Goal: Information Seeking & Learning: Understand process/instructions

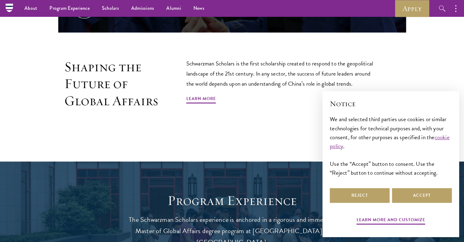
scroll to position [366, 0]
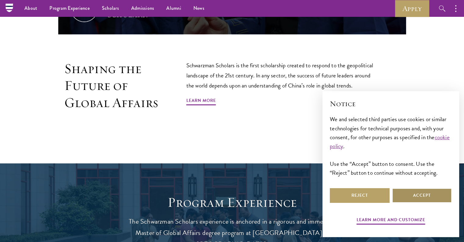
click at [431, 196] on button "Accept" at bounding box center [422, 195] width 60 height 15
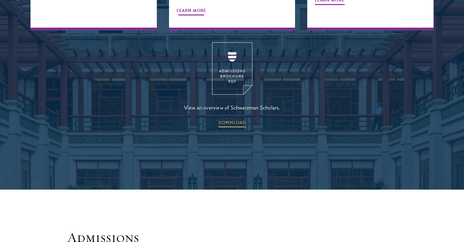
scroll to position [824, 0]
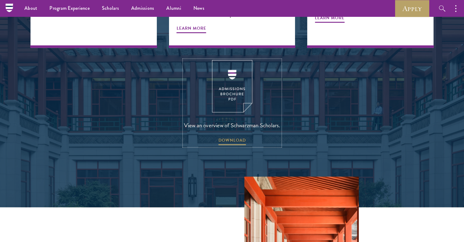
click at [230, 66] on img at bounding box center [232, 86] width 40 height 52
click at [326, 60] on div "View an overview of Schwarzman Scholars. DOWNLOAD" at bounding box center [232, 103] width 403 height 86
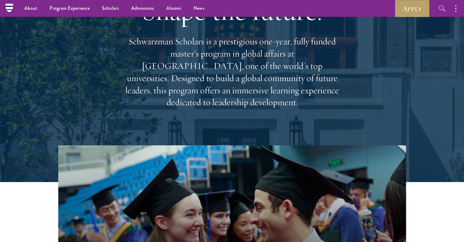
scroll to position [0, 0]
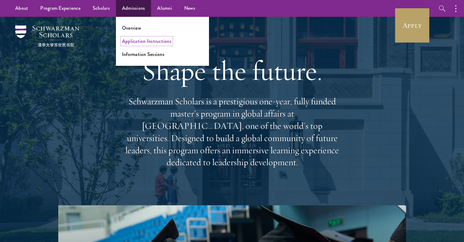
click at [150, 40] on link "Application Instructions" at bounding box center [146, 41] width 49 height 7
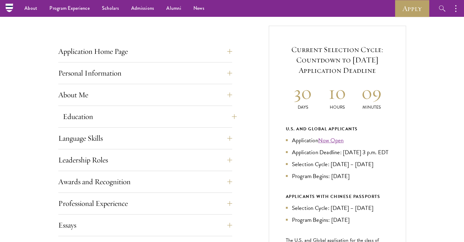
scroll to position [214, 0]
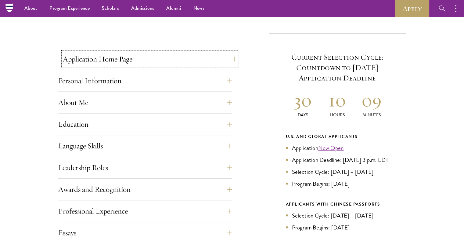
click at [229, 58] on button "Application Home Page" at bounding box center [150, 59] width 174 height 15
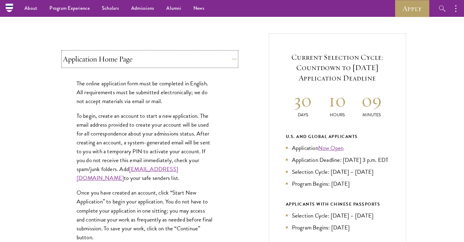
click at [229, 58] on button "Application Home Page" at bounding box center [150, 59] width 174 height 15
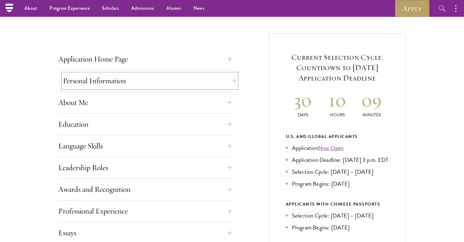
click at [227, 79] on button "Personal Information" at bounding box center [150, 80] width 174 height 15
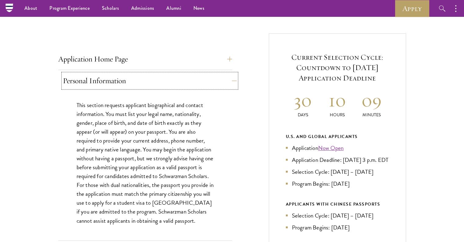
click at [229, 79] on button "Personal Information" at bounding box center [150, 80] width 174 height 15
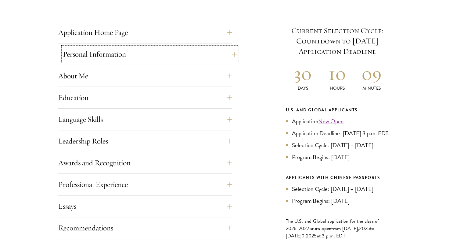
scroll to position [244, 0]
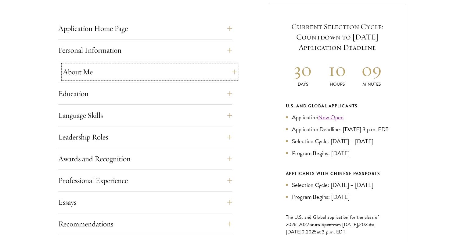
click at [229, 71] on button "About Me" at bounding box center [150, 71] width 174 height 15
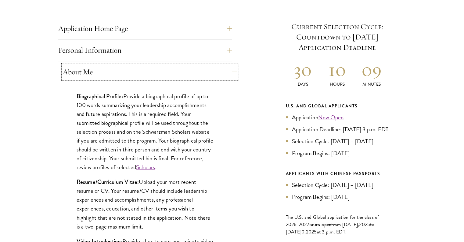
click at [230, 71] on button "About Me" at bounding box center [150, 71] width 174 height 15
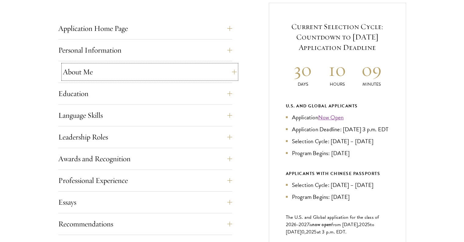
click at [230, 71] on button "About Me" at bounding box center [150, 71] width 174 height 15
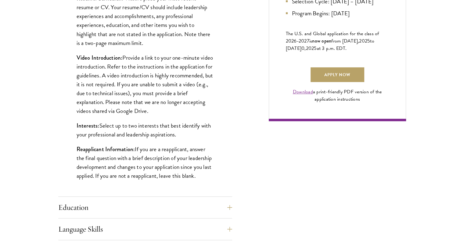
scroll to position [489, 0]
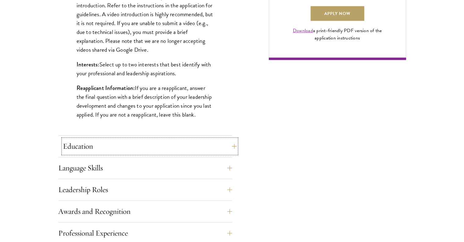
click at [228, 151] on button "Education" at bounding box center [150, 146] width 174 height 15
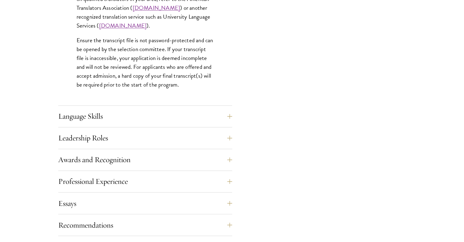
scroll to position [977, 0]
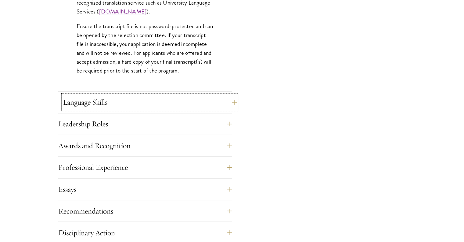
click at [223, 97] on button "Language Skills" at bounding box center [150, 102] width 174 height 15
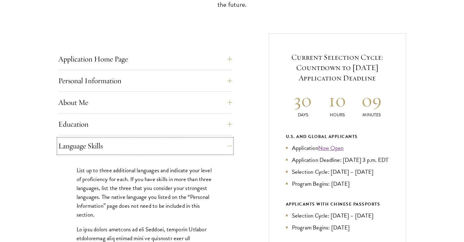
scroll to position [275, 0]
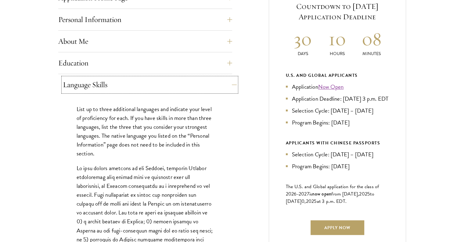
click at [228, 85] on button "Language Skills" at bounding box center [150, 84] width 174 height 15
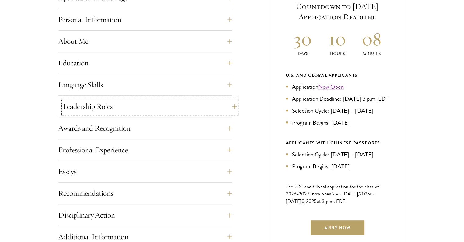
click at [221, 100] on button "Leadership Roles" at bounding box center [150, 106] width 174 height 15
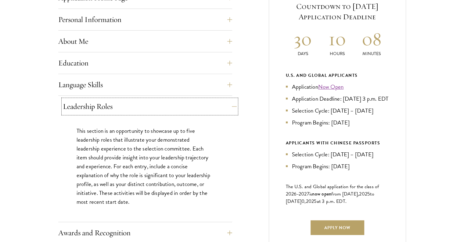
click at [223, 99] on button "Leadership Roles" at bounding box center [150, 106] width 174 height 15
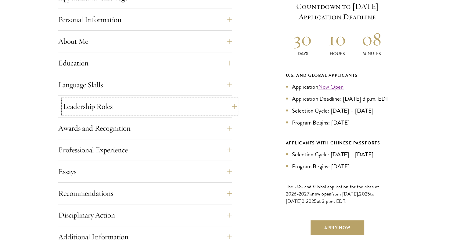
click at [223, 99] on button "Leadership Roles" at bounding box center [150, 106] width 174 height 15
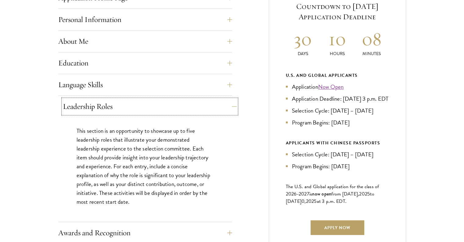
click at [223, 99] on button "Leadership Roles" at bounding box center [150, 106] width 174 height 15
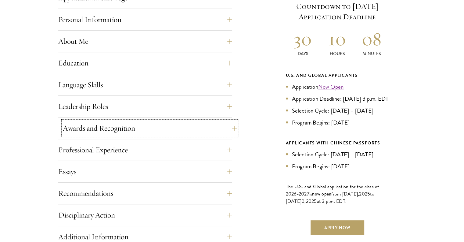
click at [225, 122] on button "Awards and Recognition" at bounding box center [150, 128] width 174 height 15
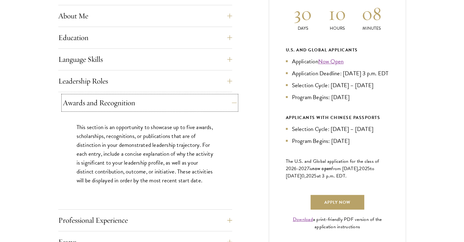
scroll to position [305, 0]
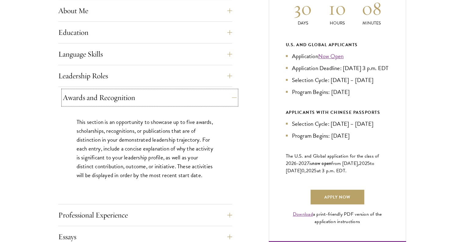
click at [222, 94] on button "Awards and Recognition" at bounding box center [150, 97] width 174 height 15
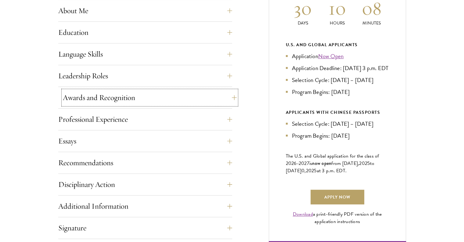
click at [222, 94] on button "Awards and Recognition" at bounding box center [150, 97] width 174 height 15
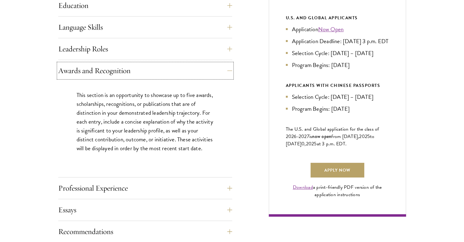
scroll to position [336, 0]
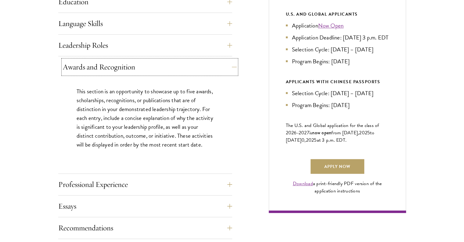
click at [226, 65] on button "Awards and Recognition" at bounding box center [150, 67] width 174 height 15
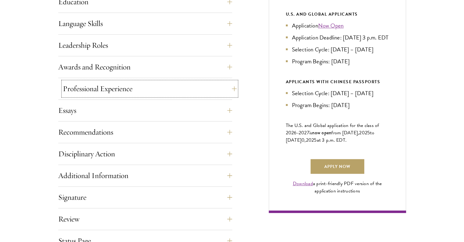
click at [230, 86] on button "Professional Experience" at bounding box center [150, 88] width 174 height 15
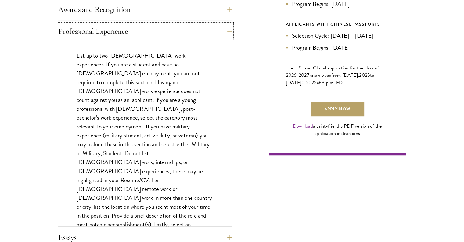
scroll to position [397, 0]
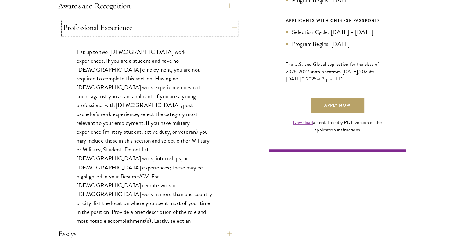
click at [230, 25] on button "Professional Experience" at bounding box center [150, 27] width 174 height 15
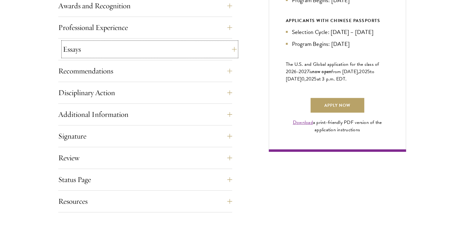
click at [228, 50] on button "Essays" at bounding box center [150, 49] width 174 height 15
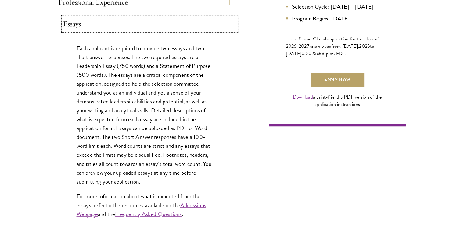
scroll to position [427, 0]
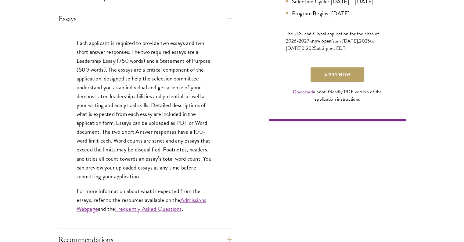
click at [230, 27] on div "Essays Each applicant is required to provide two essays and two short answer re…" at bounding box center [145, 119] width 174 height 217
click at [230, 19] on button "Essays" at bounding box center [150, 18] width 174 height 15
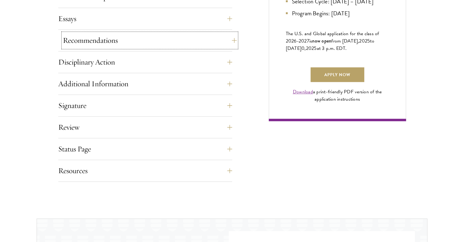
click at [231, 42] on button "Recommendations" at bounding box center [150, 40] width 174 height 15
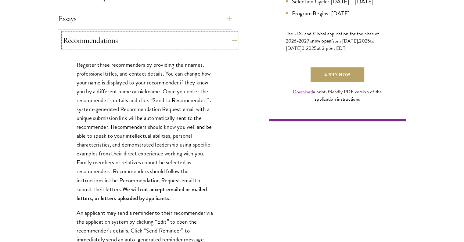
click at [230, 39] on button "Recommendations" at bounding box center [150, 40] width 174 height 15
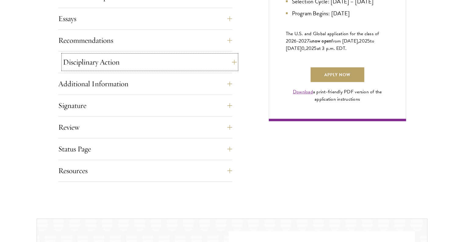
click at [230, 60] on button "Disciplinary Action" at bounding box center [150, 62] width 174 height 15
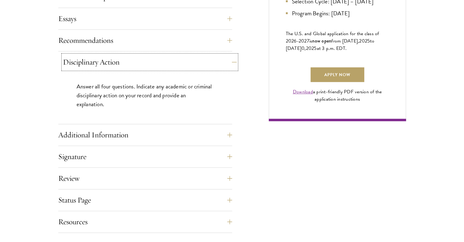
click at [230, 60] on button "Disciplinary Action" at bounding box center [150, 62] width 174 height 15
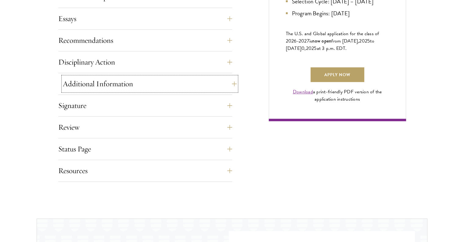
click at [226, 83] on button "Additional Information" at bounding box center [150, 83] width 174 height 15
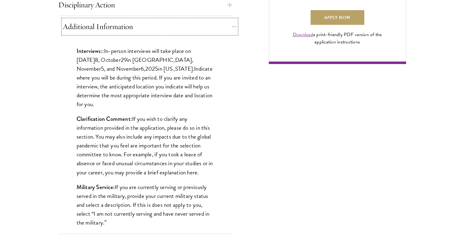
scroll to position [489, 0]
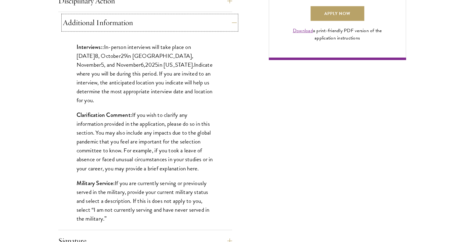
click at [228, 22] on button "Additional Information" at bounding box center [150, 22] width 174 height 15
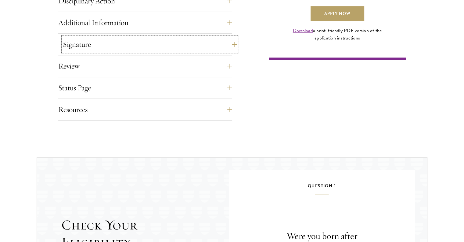
click at [228, 42] on button "Signature" at bounding box center [150, 44] width 174 height 15
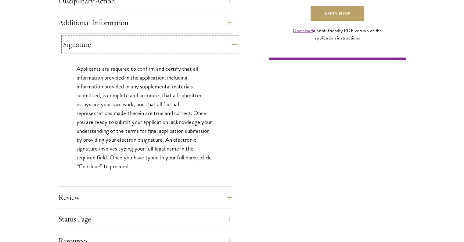
click at [228, 42] on button "Signature" at bounding box center [150, 44] width 174 height 15
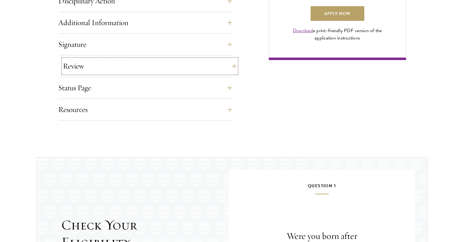
click at [227, 60] on button "Review" at bounding box center [150, 66] width 174 height 15
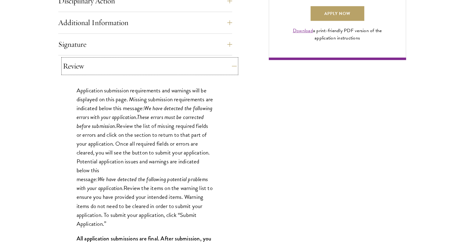
click at [226, 61] on button "Review" at bounding box center [150, 66] width 174 height 15
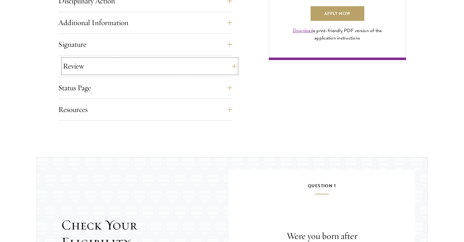
click at [226, 60] on button "Review" at bounding box center [150, 66] width 174 height 15
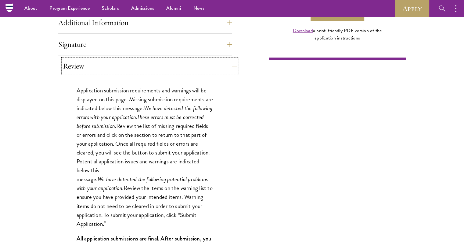
click at [230, 65] on button "Review" at bounding box center [150, 66] width 174 height 15
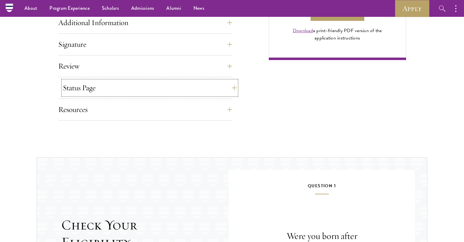
click at [230, 82] on button "Status Page" at bounding box center [150, 87] width 174 height 15
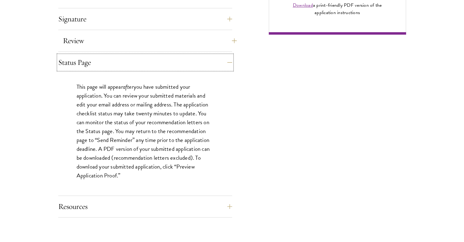
scroll to position [519, 0]
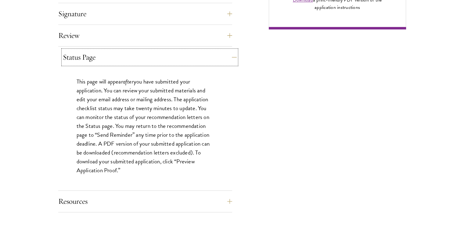
click at [229, 54] on button "Status Page" at bounding box center [150, 57] width 174 height 15
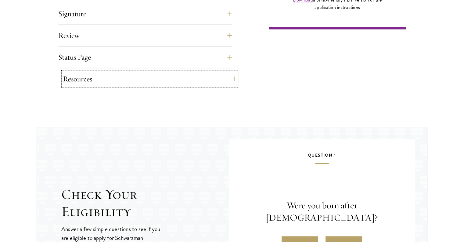
click at [228, 80] on button "Resources" at bounding box center [150, 78] width 174 height 15
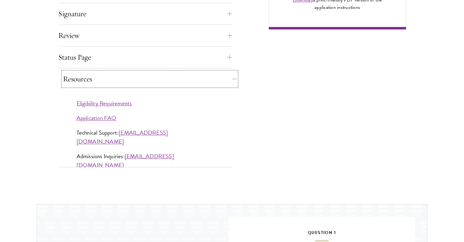
click at [228, 80] on button "Resources" at bounding box center [150, 78] width 174 height 15
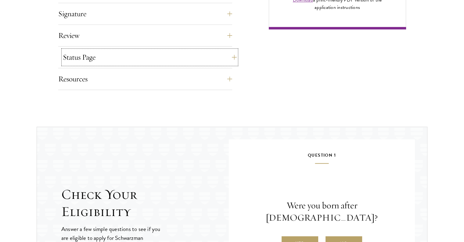
click at [226, 50] on button "Status Page" at bounding box center [150, 57] width 174 height 15
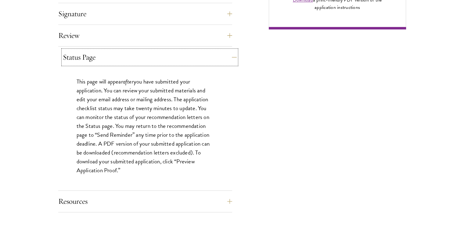
click at [226, 51] on button "Status Page" at bounding box center [150, 57] width 174 height 15
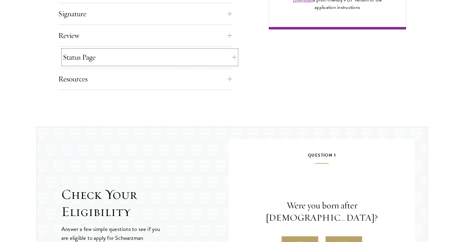
click at [227, 51] on button "Status Page" at bounding box center [150, 57] width 174 height 15
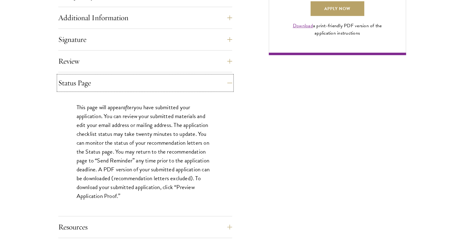
scroll to position [489, 0]
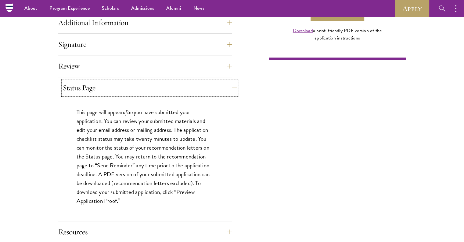
click at [227, 86] on button "Status Page" at bounding box center [150, 87] width 174 height 15
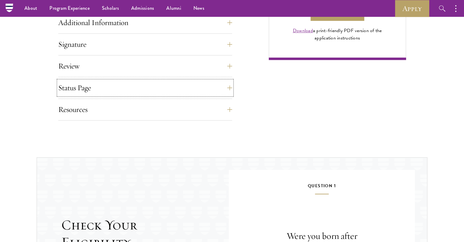
scroll to position [458, 0]
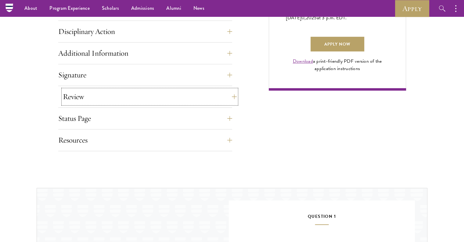
click at [230, 90] on button "Review" at bounding box center [150, 96] width 174 height 15
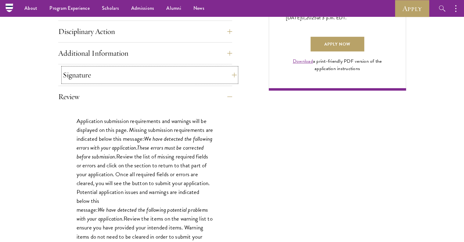
click at [231, 69] on button "Signature" at bounding box center [150, 74] width 174 height 15
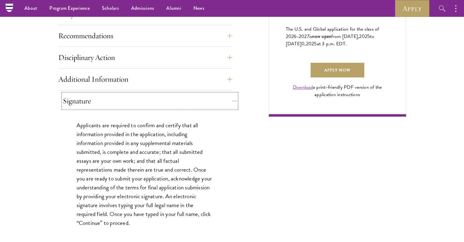
scroll to position [427, 0]
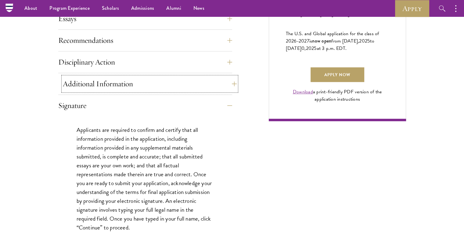
click at [230, 77] on button "Additional Information" at bounding box center [150, 83] width 174 height 15
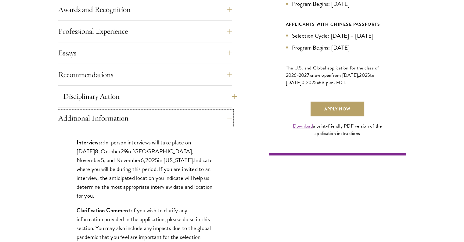
scroll to position [397, 0]
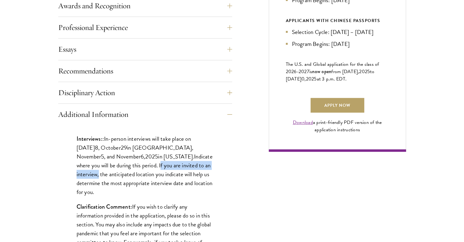
drag, startPoint x: 119, startPoint y: 164, endPoint x: 194, endPoint y: 163, distance: 74.8
click at [194, 163] on p "Interviews: : In-person interviews will take place on [DATE] 8 , [DATE] in [GEO…" at bounding box center [145, 165] width 137 height 62
click at [197, 162] on p "Interviews: : In-person interviews will take place on [DATE] 8 , [DATE] in [GEO…" at bounding box center [145, 165] width 137 height 62
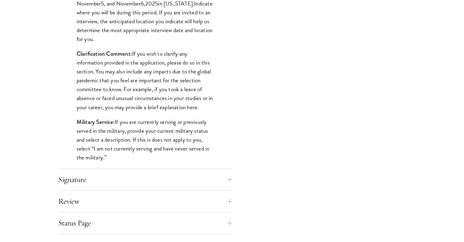
scroll to position [580, 0]
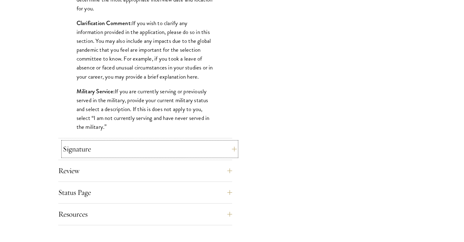
click at [230, 149] on button "Signature" at bounding box center [150, 148] width 174 height 15
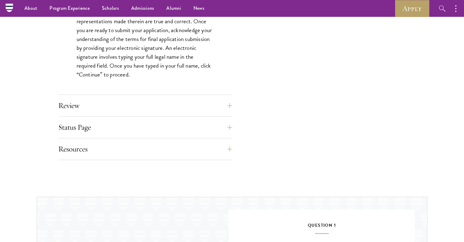
scroll to position [519, 0]
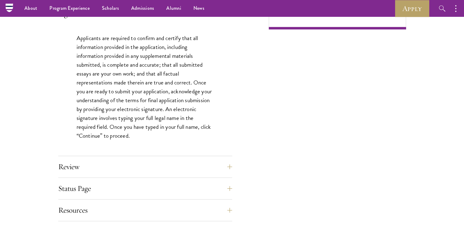
click at [231, 164] on button "Review" at bounding box center [150, 166] width 174 height 15
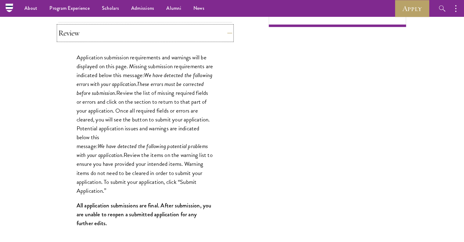
scroll to position [580, 0]
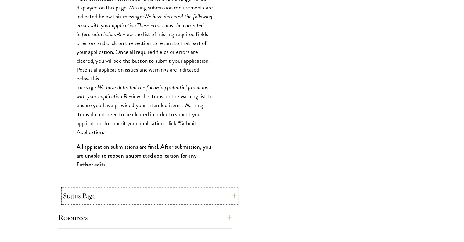
click at [228, 189] on button "Status Page" at bounding box center [150, 195] width 174 height 15
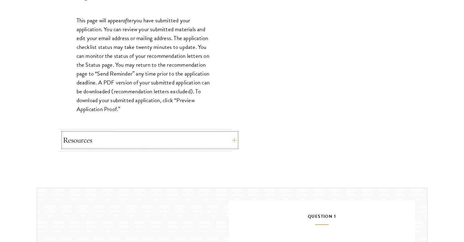
click at [227, 143] on button "Resources" at bounding box center [150, 140] width 174 height 15
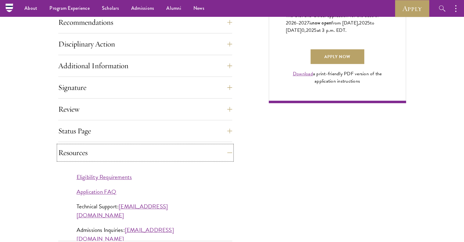
scroll to position [427, 0]
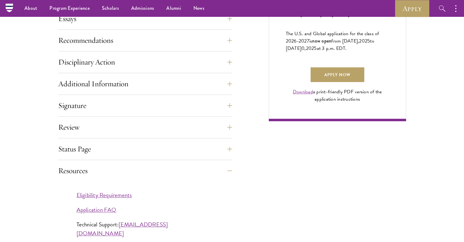
click at [232, 167] on div "Application Home Page The online application form must be completed in English.…" at bounding box center [232, 39] width 348 height 439
click at [334, 79] on link "Apply Now" at bounding box center [338, 74] width 54 height 15
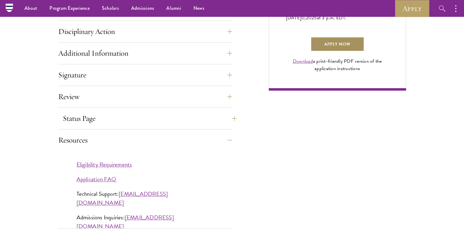
scroll to position [519, 0]
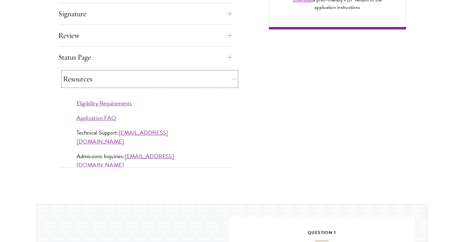
click at [232, 74] on button "Resources" at bounding box center [150, 78] width 174 height 15
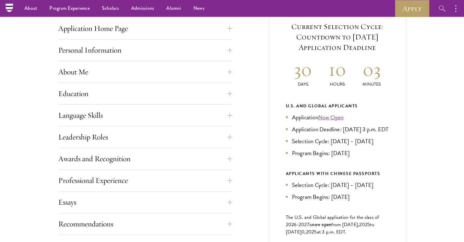
scroll to position [0, 0]
